Goal: Register for event/course

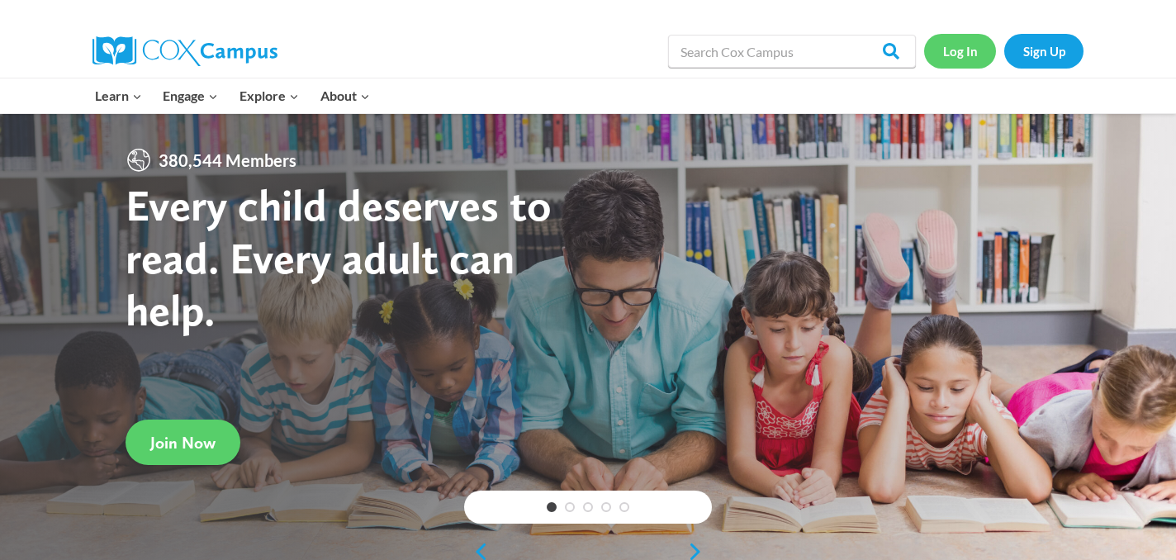
click at [952, 49] on link "Log In" at bounding box center [960, 51] width 72 height 34
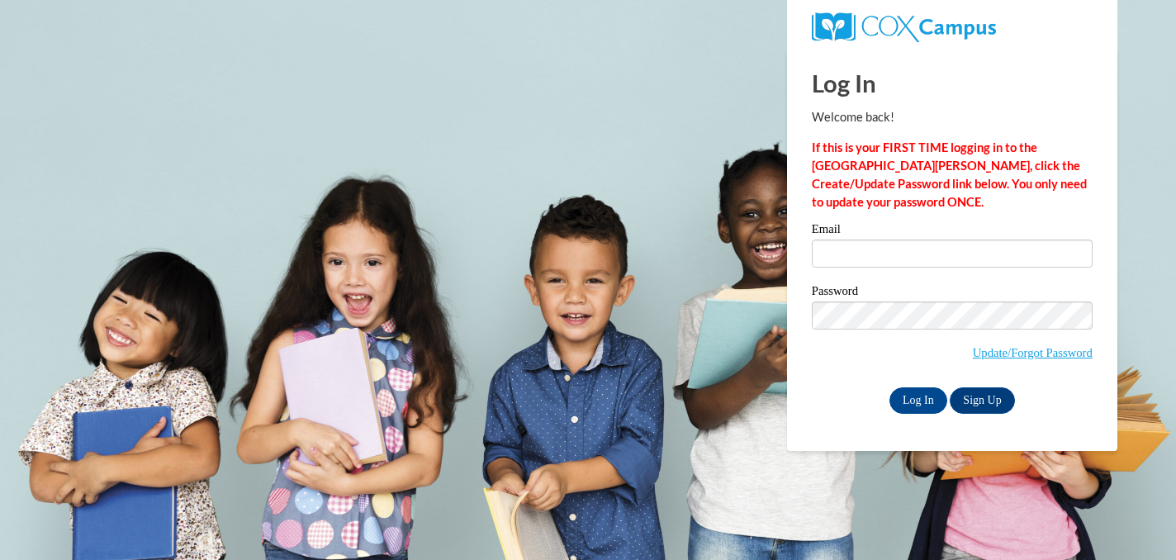
type input "kfortuna@sasd.net"
click at [905, 395] on input "Log In" at bounding box center [918, 400] width 58 height 26
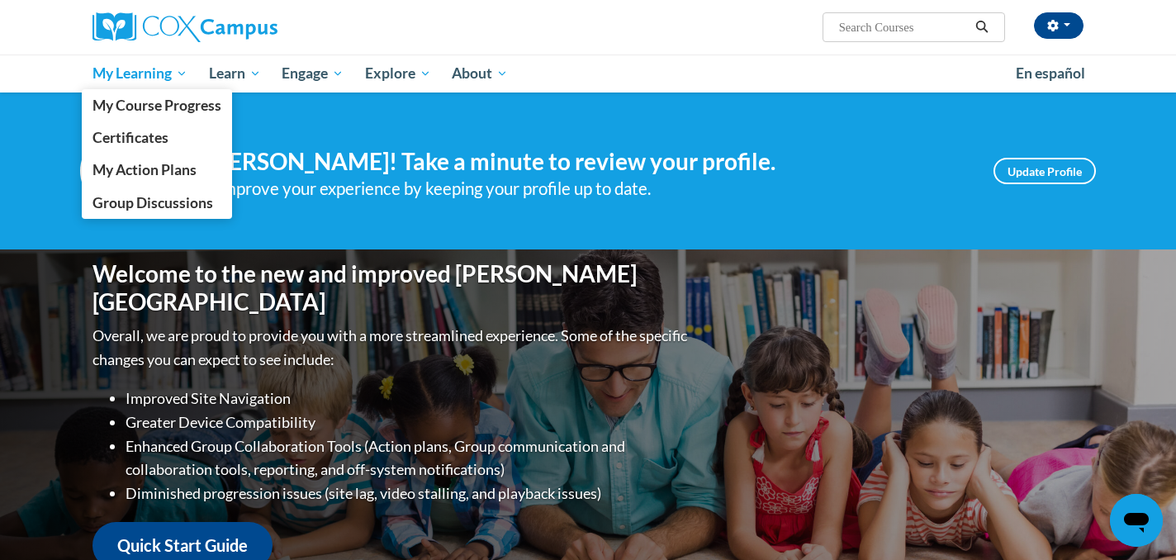
click at [133, 72] on span "My Learning" at bounding box center [139, 74] width 95 height 20
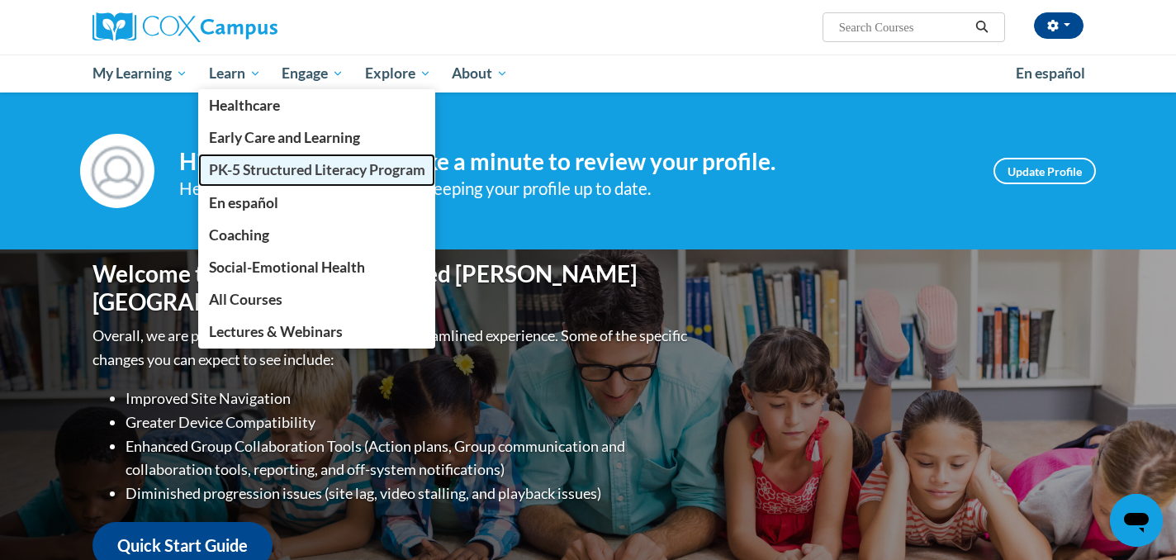
click at [260, 178] on span "PK-5 Structured Literacy Program" at bounding box center [317, 169] width 216 height 17
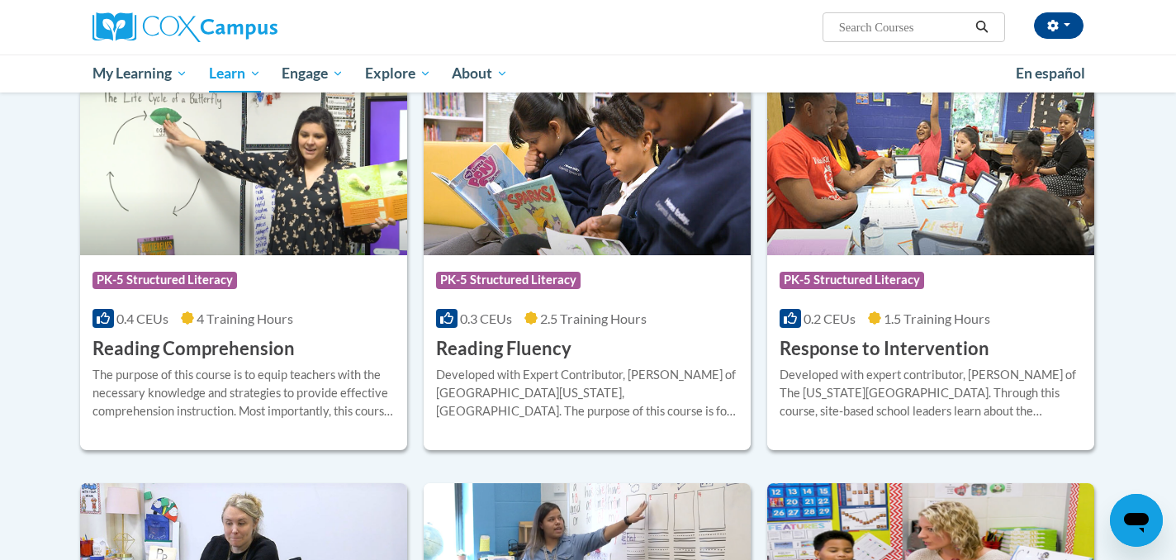
scroll to position [1387, 0]
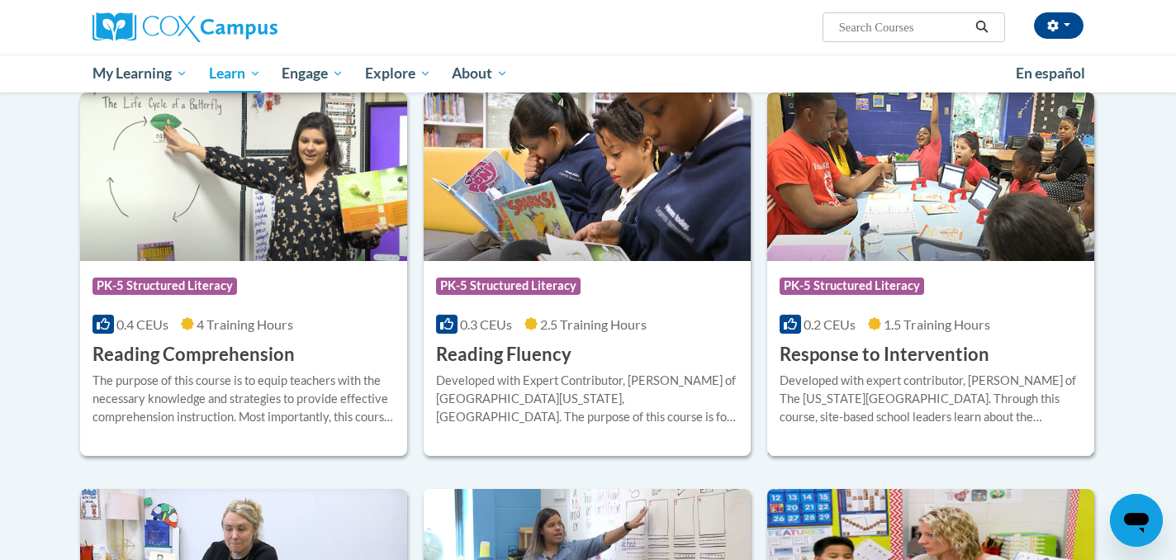
click at [823, 347] on h3 "Response to Intervention" at bounding box center [885, 355] width 210 height 26
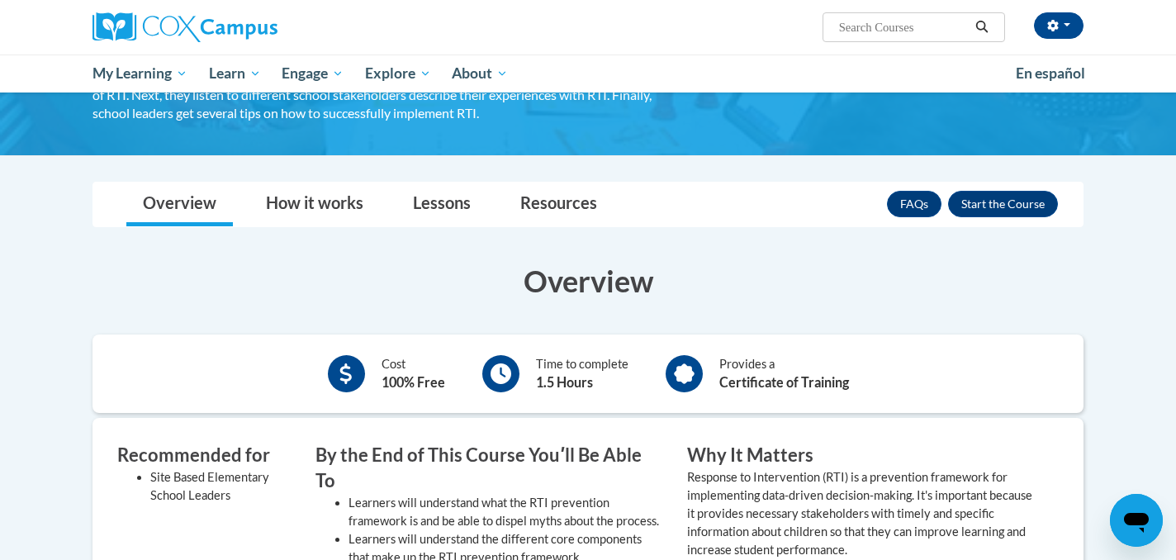
scroll to position [187, 0]
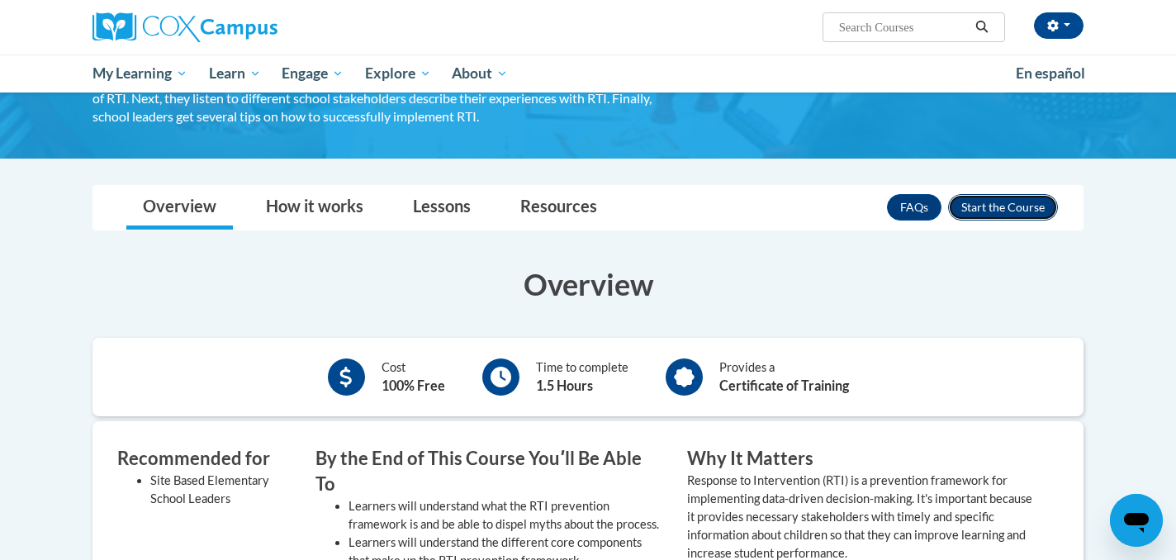
click at [997, 204] on button "Enroll" at bounding box center [1003, 207] width 110 height 26
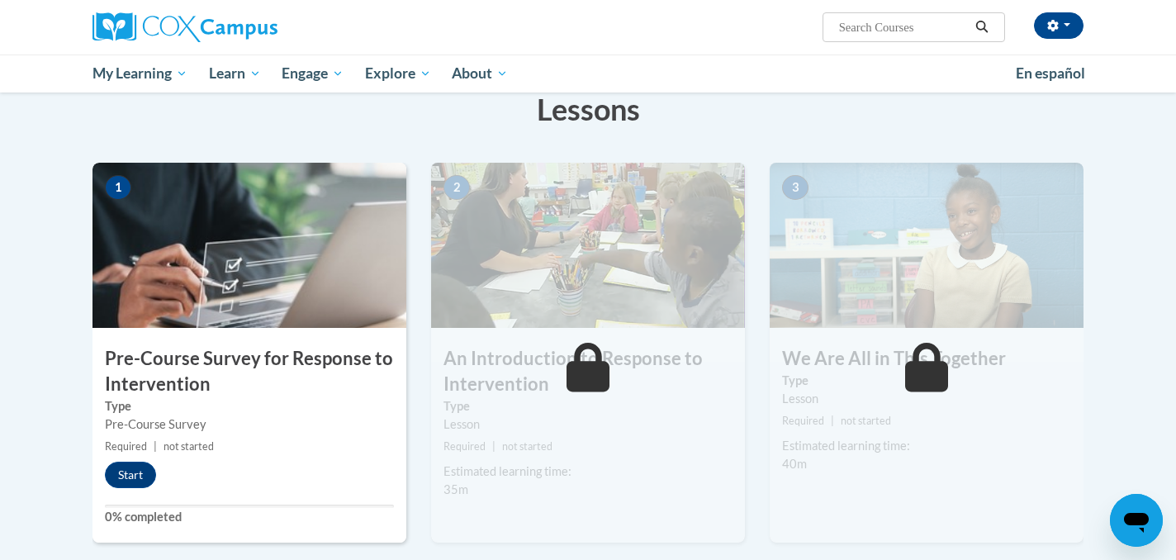
scroll to position [297, 0]
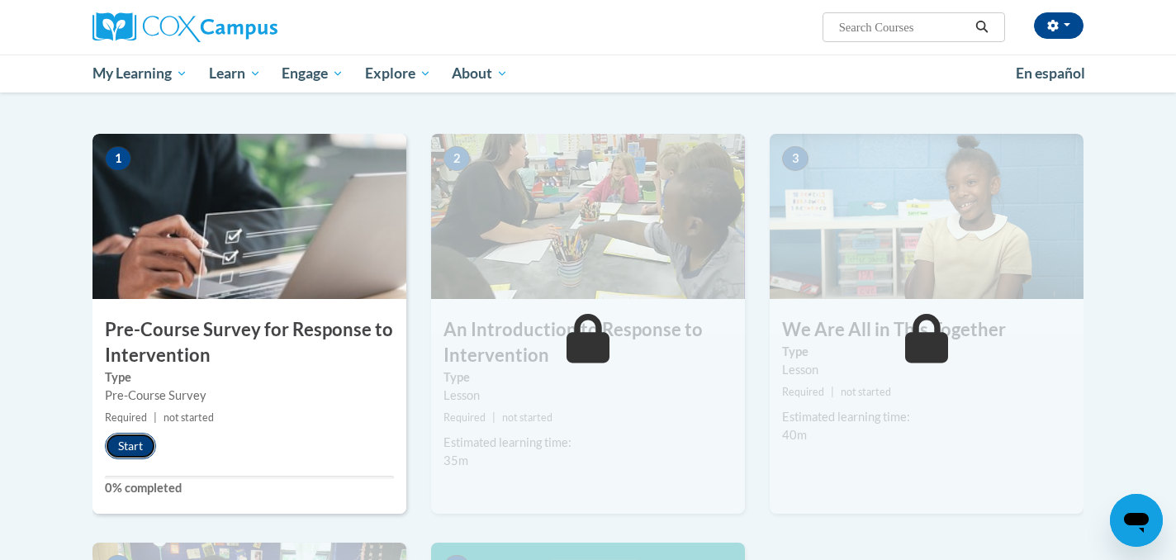
click at [130, 454] on button "Start" at bounding box center [130, 446] width 51 height 26
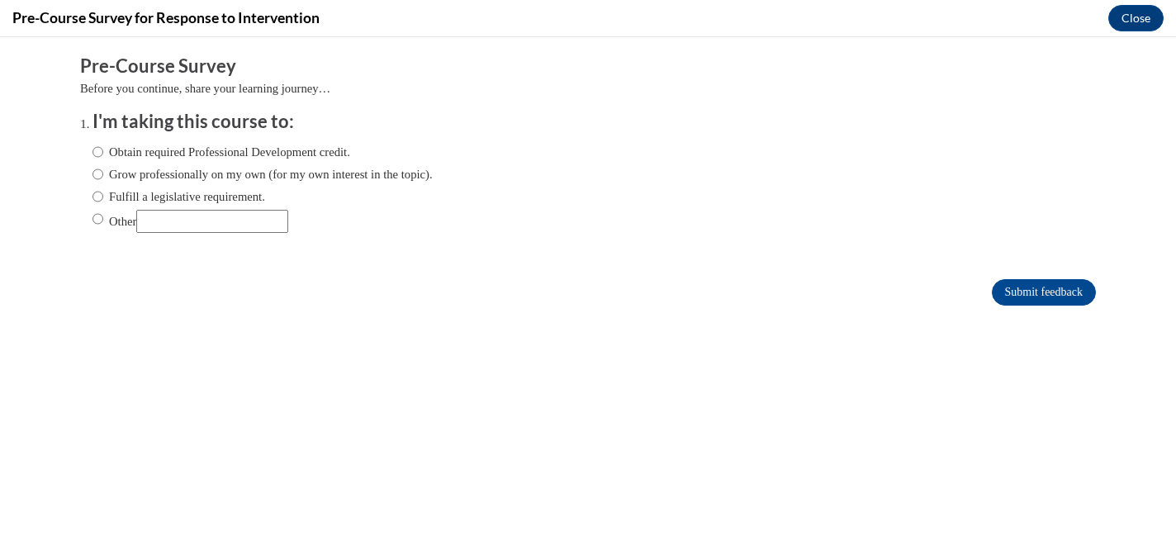
scroll to position [0, 0]
click at [99, 156] on input "Obtain required Professional Development credit." at bounding box center [97, 152] width 11 height 18
radio input "true"
click at [1007, 294] on input "Submit feedback" at bounding box center [1044, 292] width 104 height 26
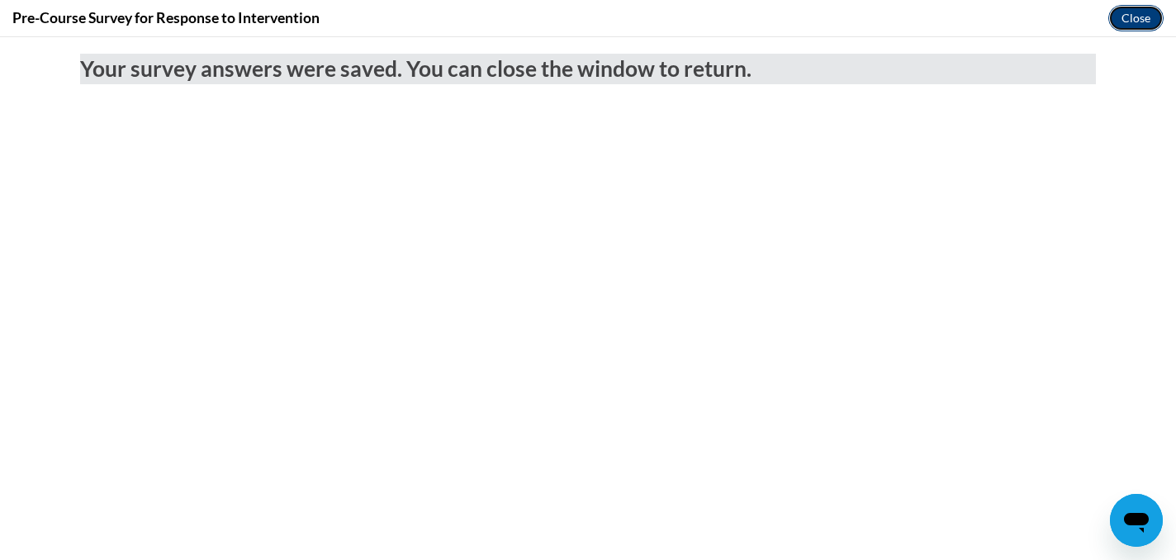
click at [1131, 17] on button "Close" at bounding box center [1135, 18] width 55 height 26
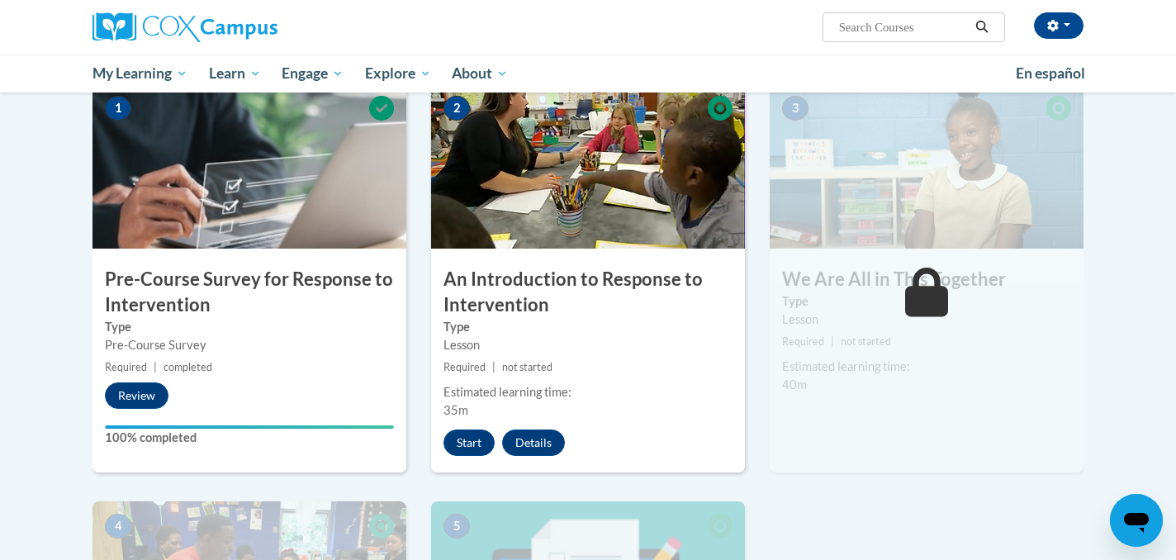
scroll to position [350, 0]
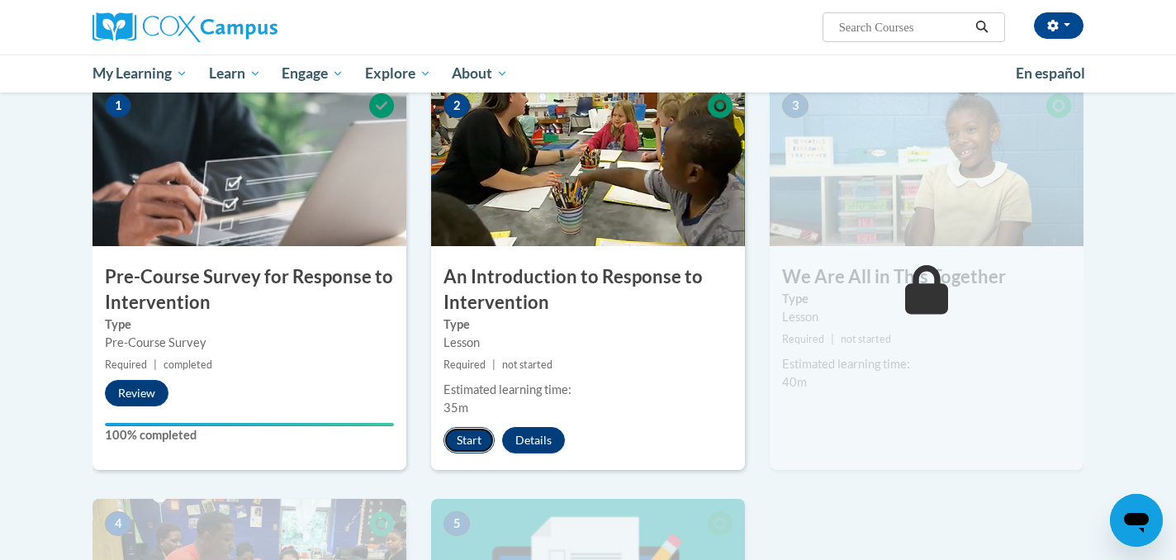
click at [480, 446] on button "Start" at bounding box center [468, 440] width 51 height 26
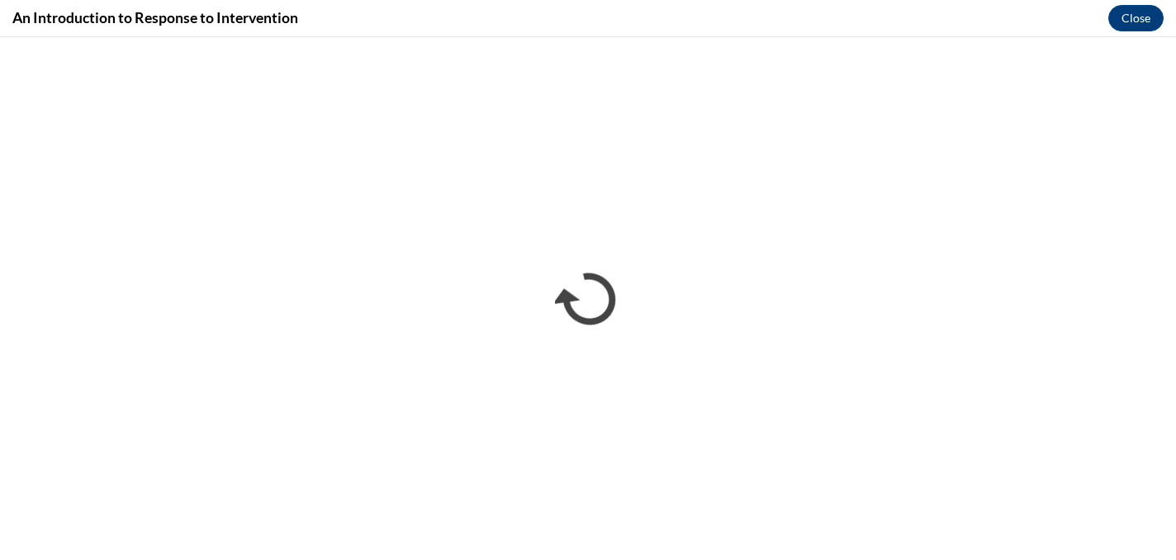
scroll to position [0, 0]
